Goal: Information Seeking & Learning: Learn about a topic

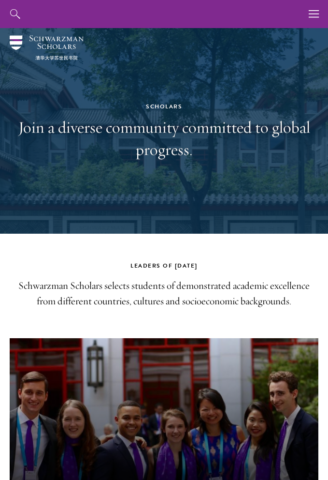
click at [16, 32] on div "Scholars Join a diverse community committed to global progress." at bounding box center [164, 131] width 309 height 206
click at [308, 20] on button "button" at bounding box center [314, 14] width 28 height 28
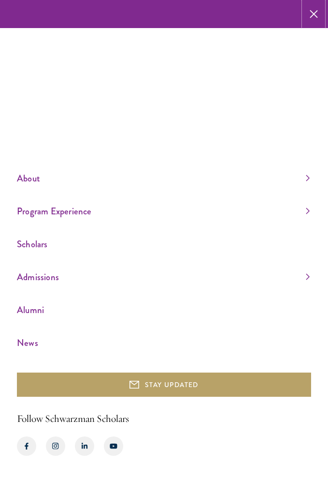
click at [314, 26] on icon "button" at bounding box center [314, 14] width 8 height 28
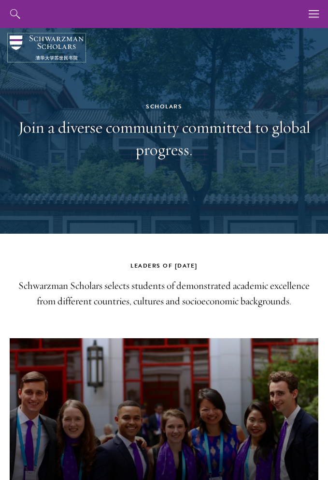
click at [38, 53] on img at bounding box center [47, 47] width 74 height 25
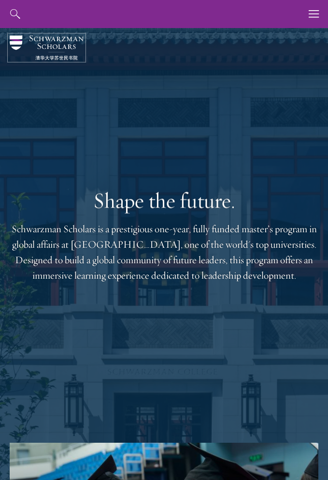
click at [13, 48] on img at bounding box center [47, 47] width 74 height 25
click at [309, 17] on icon "button" at bounding box center [314, 14] width 11 height 28
